Goal: Book appointment/travel/reservation

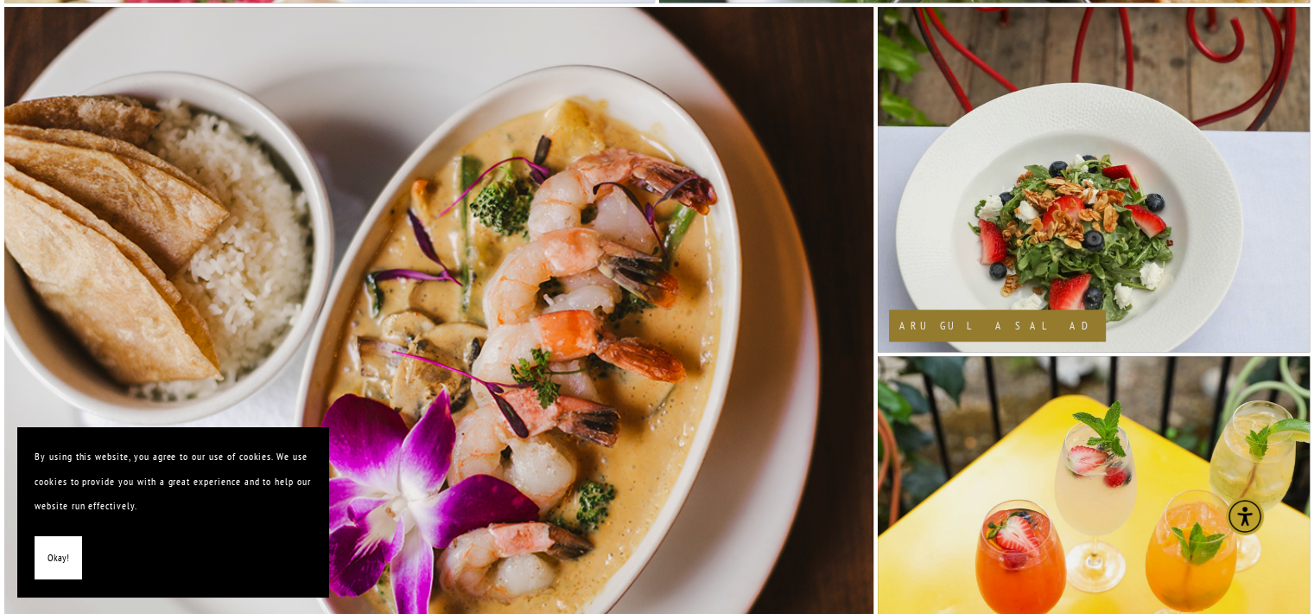
scroll to position [1397, 0]
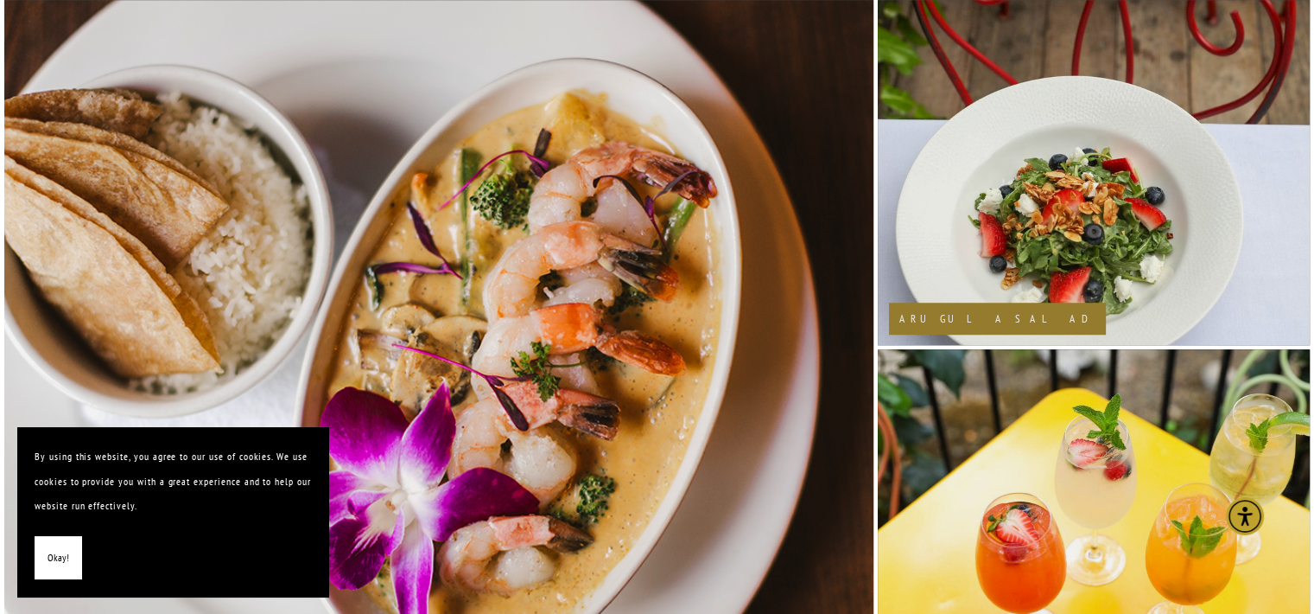
click at [66, 570] on button "Okay!" at bounding box center [59, 558] width 48 height 44
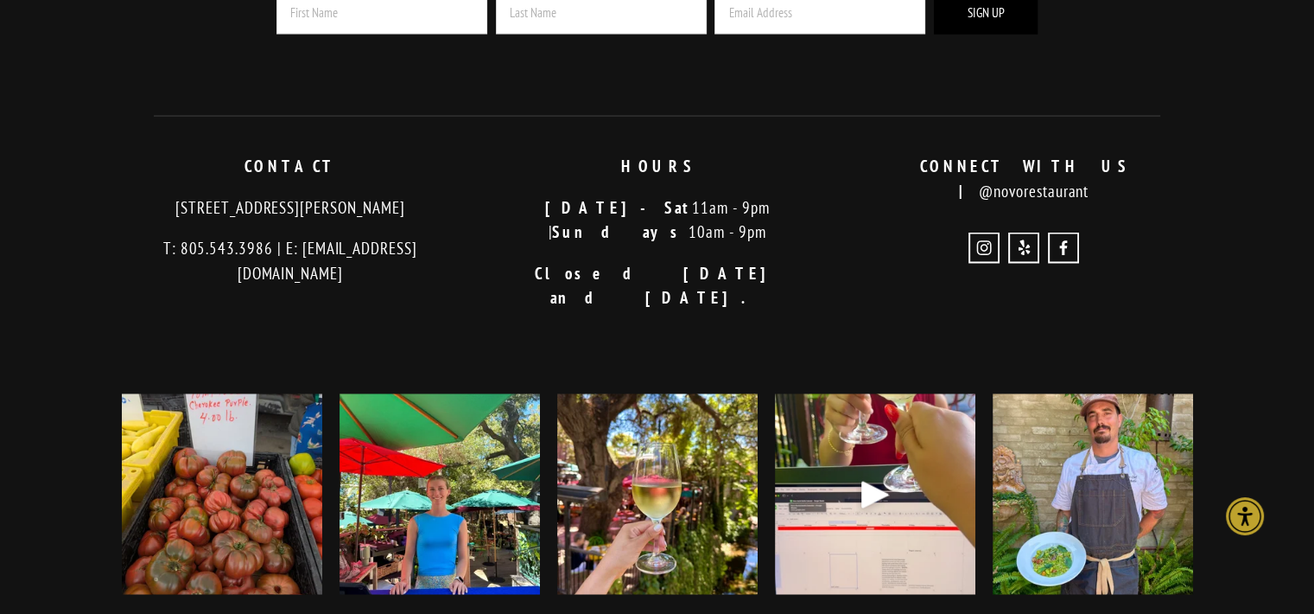
scroll to position [3606, 0]
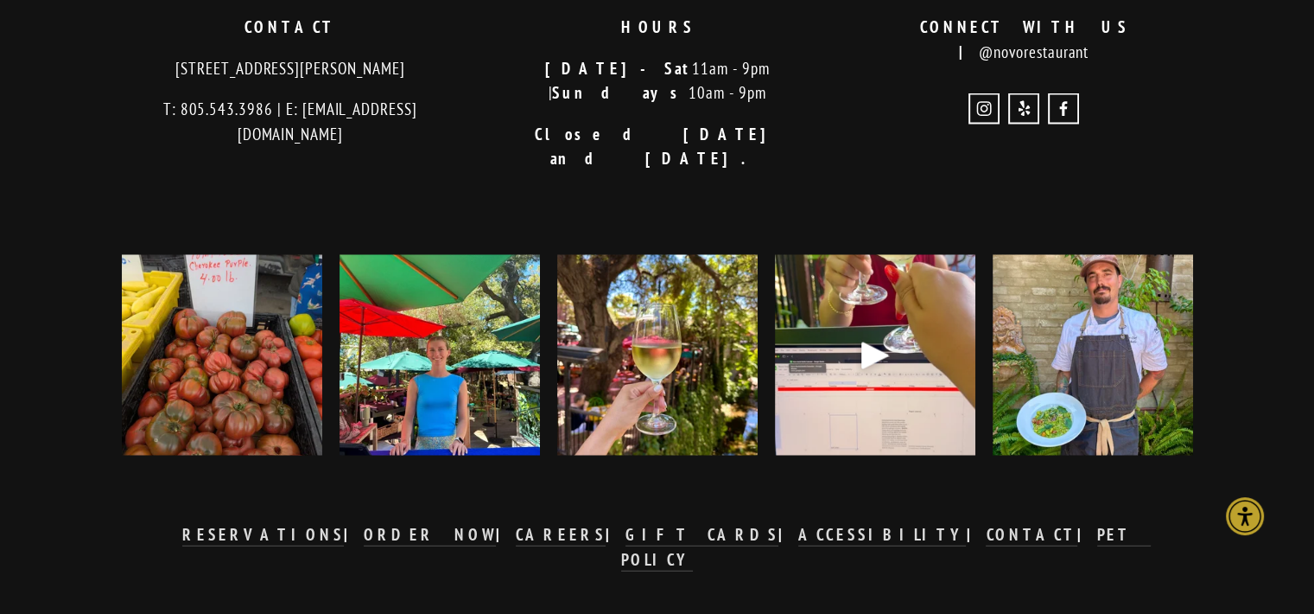
click at [940, 524] on strong "PET POLICY" at bounding box center [886, 547] width 530 height 46
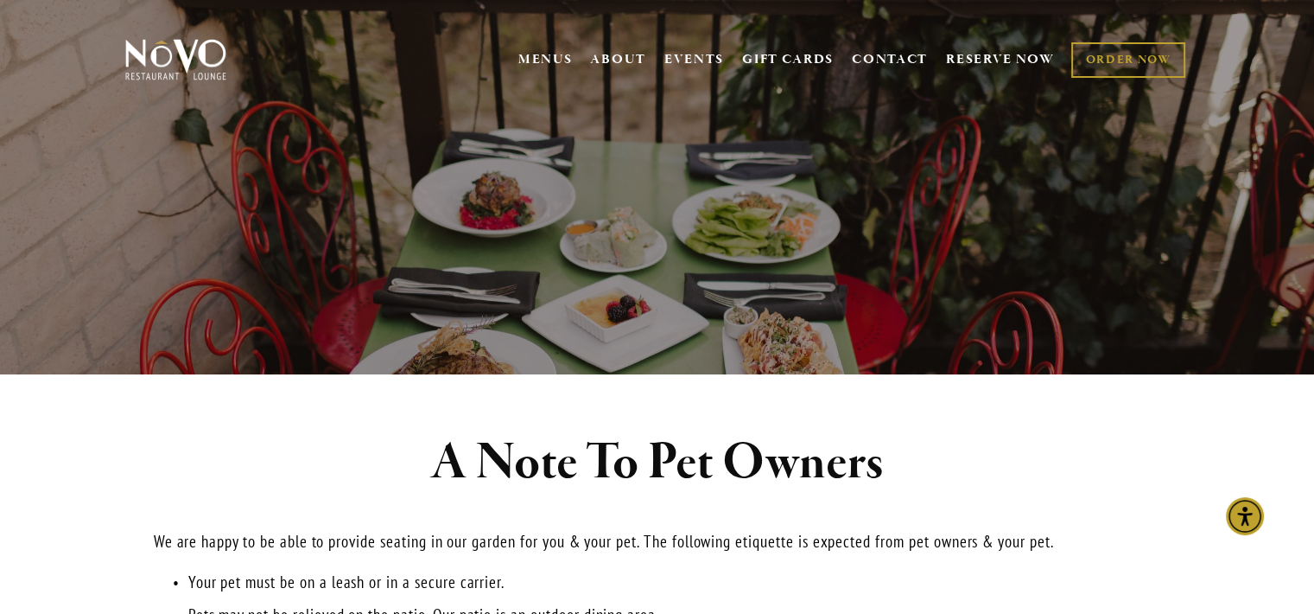
click at [537, 57] on link "MENUS" at bounding box center [546, 59] width 54 height 17
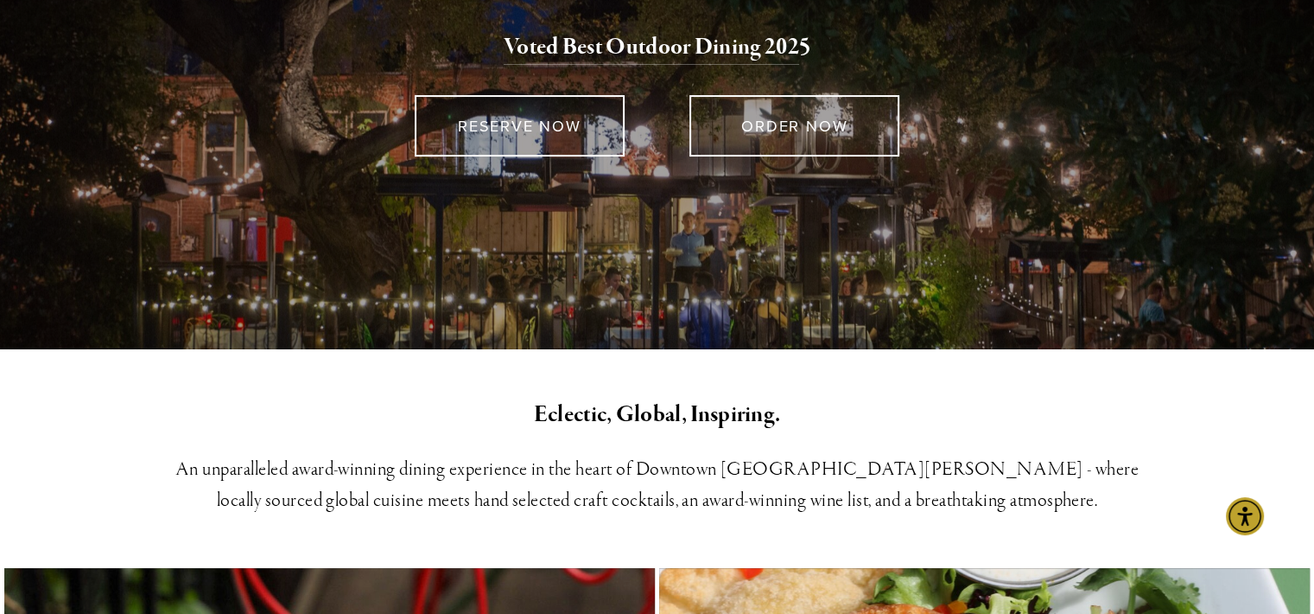
scroll to position [304, 0]
click at [560, 134] on link "RESERVE NOW" at bounding box center [520, 125] width 210 height 61
